Goal: Navigation & Orientation: Find specific page/section

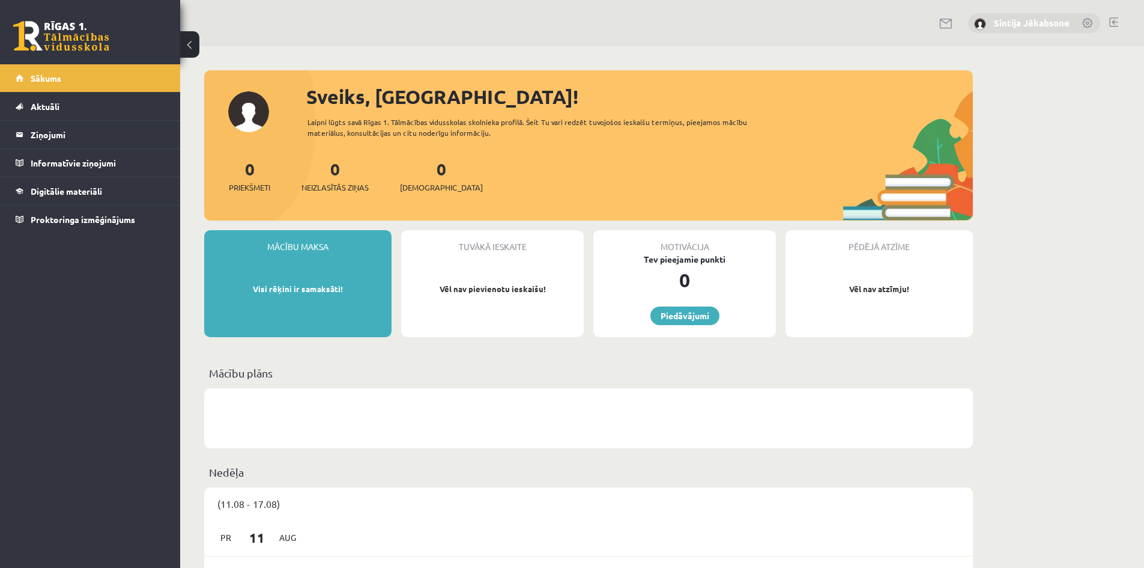
click at [1043, 20] on link "Sintija Jēkabsone" at bounding box center [1032, 23] width 76 height 12
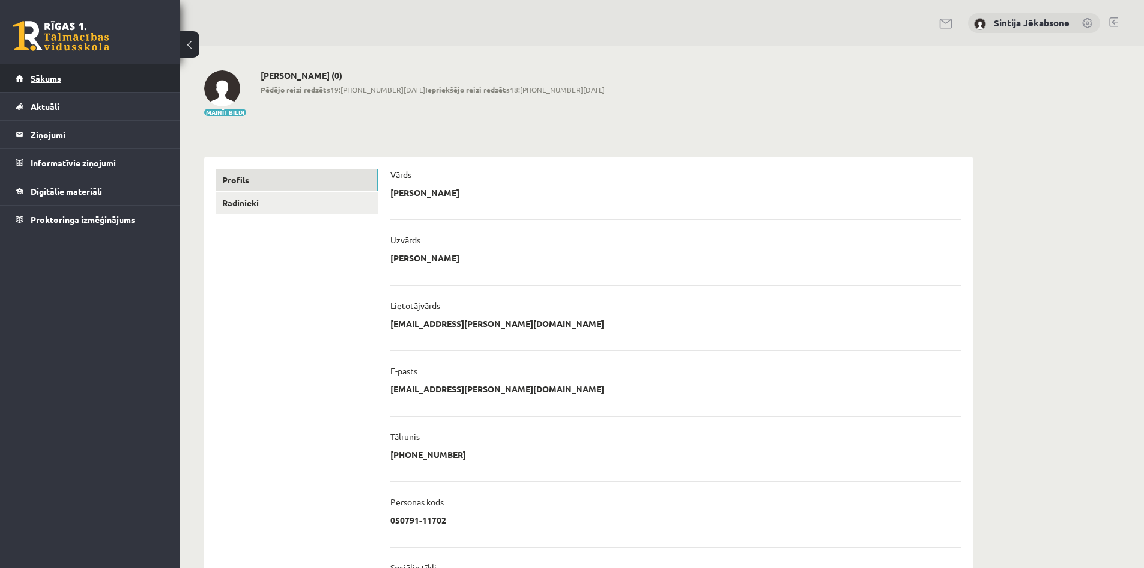
click at [52, 78] on span "Sākums" at bounding box center [46, 78] width 31 height 11
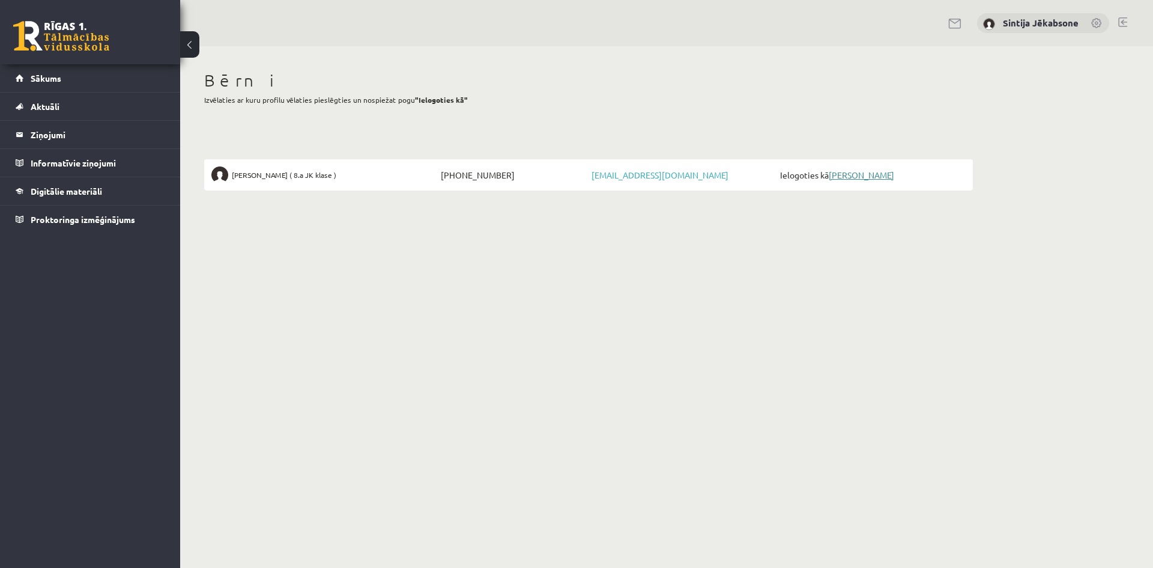
click at [852, 177] on link "[PERSON_NAME]" at bounding box center [861, 174] width 65 height 11
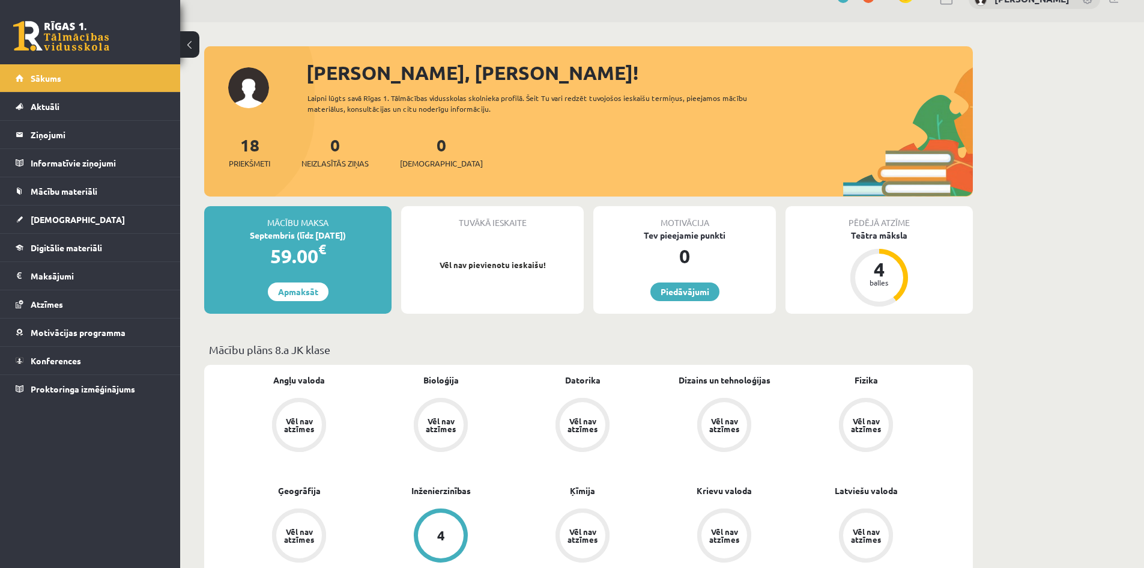
scroll to position [60, 0]
